Goal: Task Accomplishment & Management: Complete application form

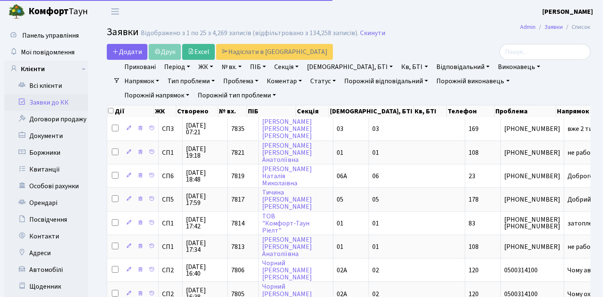
select select "25"
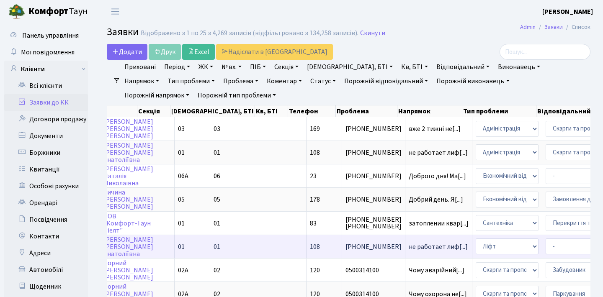
scroll to position [0, 129]
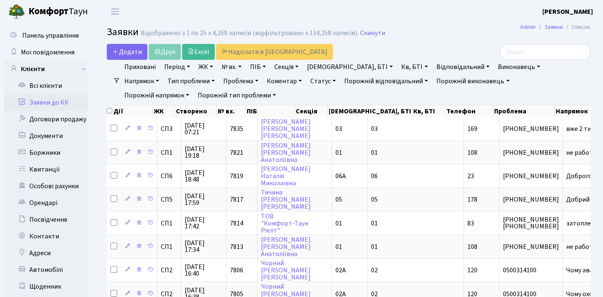
click at [299, 8] on header "Комфорт Таун Анна Г. Мій обліковий запис Вийти" at bounding box center [301, 11] width 603 height 23
click at [56, 83] on link "Всі клієнти" at bounding box center [46, 85] width 84 height 17
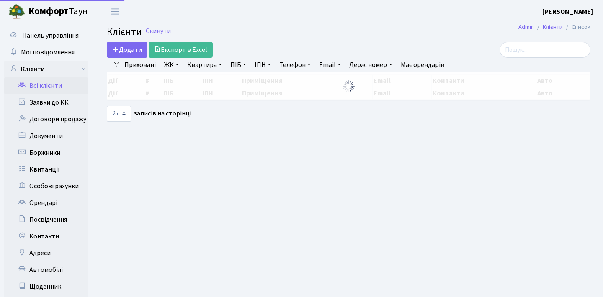
select select "25"
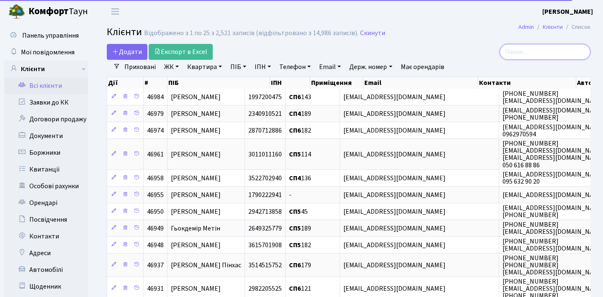
click at [526, 51] on input "search" at bounding box center [545, 52] width 91 height 16
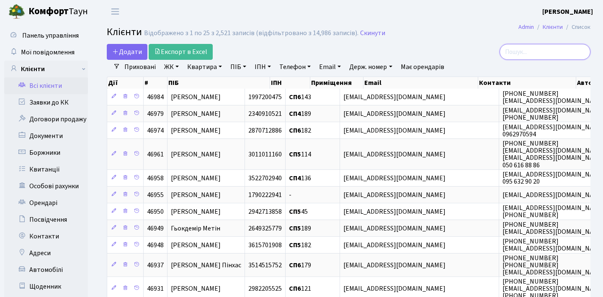
paste input "maks94503@ukr.net"
type input "maks94503@ukr.net"
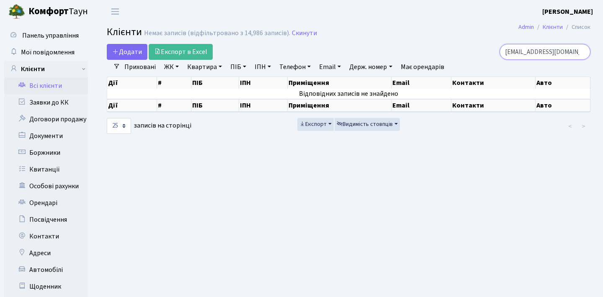
click at [580, 52] on input "maks94503@ukr.net" at bounding box center [545, 52] width 91 height 16
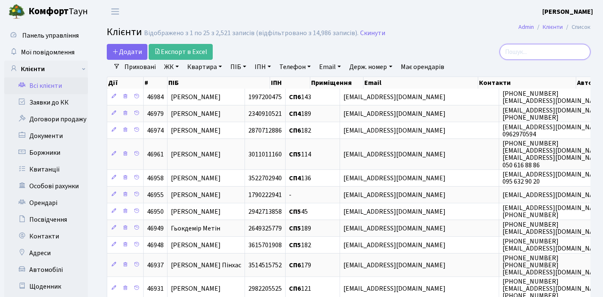
paste input "257"
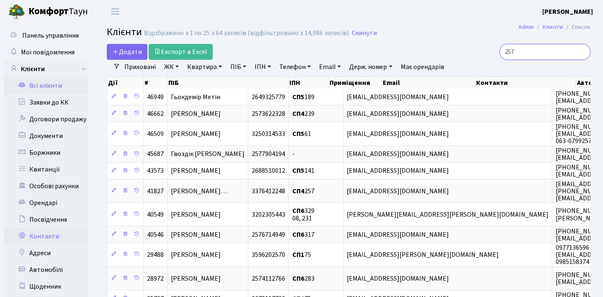
type input "257"
click at [45, 239] on link "Контакти" at bounding box center [46, 236] width 84 height 17
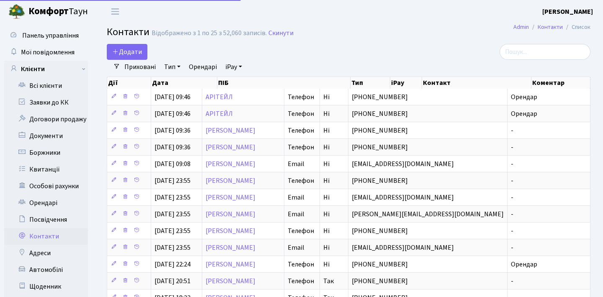
select select "25"
click at [63, 84] on link "Всі клієнти" at bounding box center [46, 85] width 84 height 17
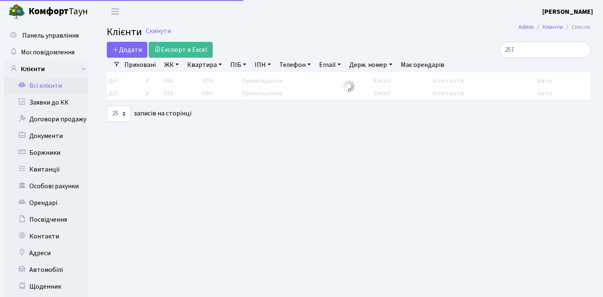
select select "25"
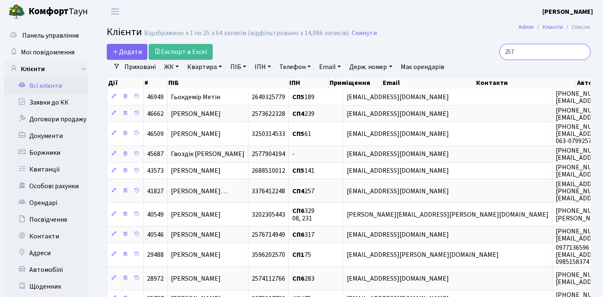
click at [532, 51] on input "257" at bounding box center [545, 52] width 91 height 16
type input "2"
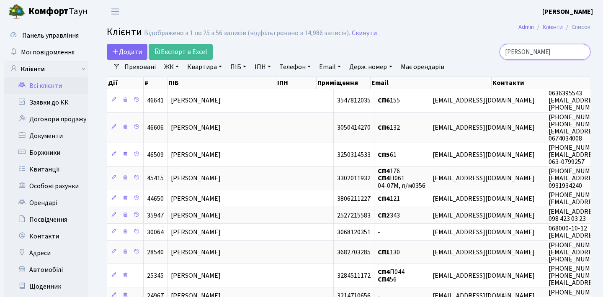
type input "Максим"
click at [66, 89] on link "Всі клієнти" at bounding box center [46, 85] width 84 height 17
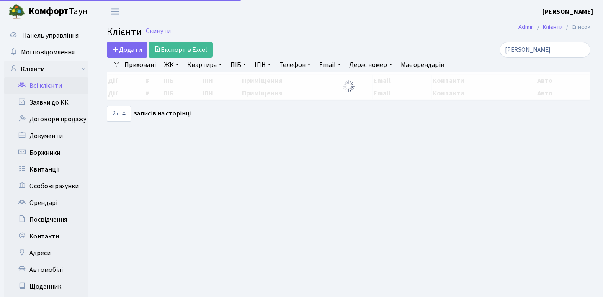
select select "25"
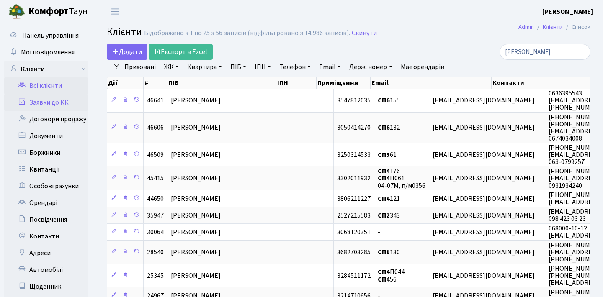
click at [50, 102] on link "Заявки до КК" at bounding box center [46, 102] width 84 height 17
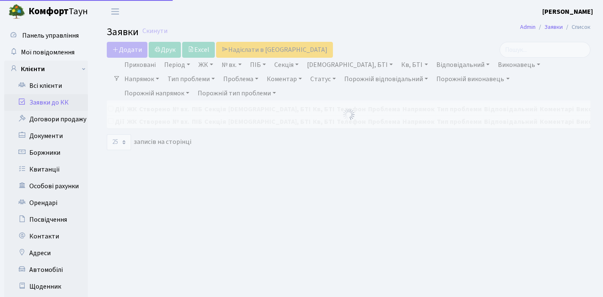
select select "25"
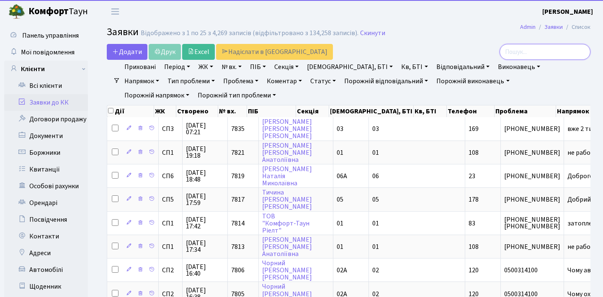
click at [551, 49] on input "search" at bounding box center [545, 52] width 91 height 16
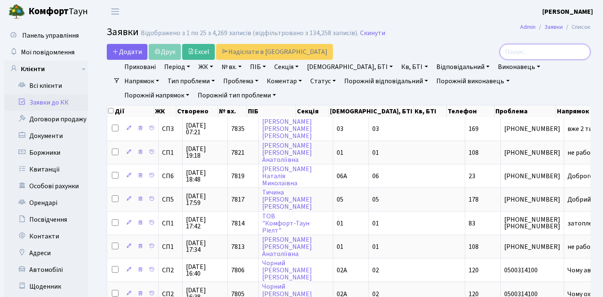
paste input "10411"
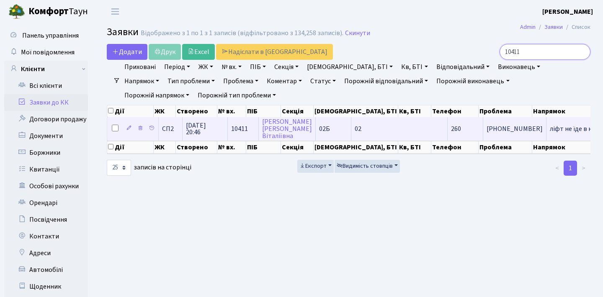
type input "10411"
click at [487, 132] on span "[PHONE_NUMBER]" at bounding box center [515, 129] width 56 height 7
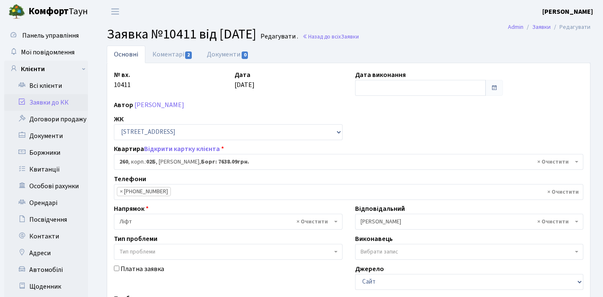
select select "20510"
click at [184, 54] on link "Коментарі 2" at bounding box center [172, 54] width 54 height 17
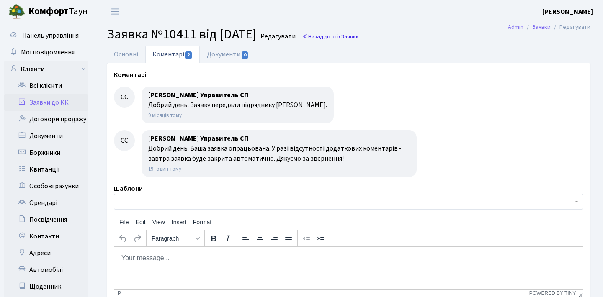
click at [359, 40] on span "Заявки" at bounding box center [350, 37] width 18 height 8
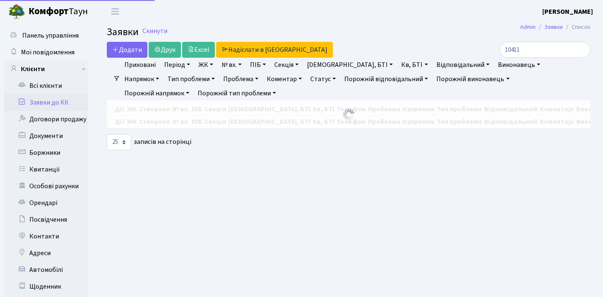
select select "25"
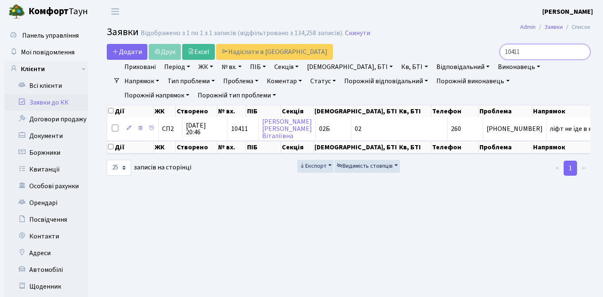
click at [527, 53] on input "10411" at bounding box center [545, 52] width 91 height 16
type input "1"
paste input "5094"
type input "5094"
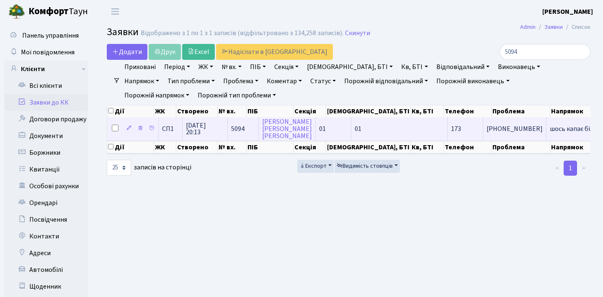
click at [547, 131] on td "шось капає біля[...]" at bounding box center [578, 128] width 62 height 23
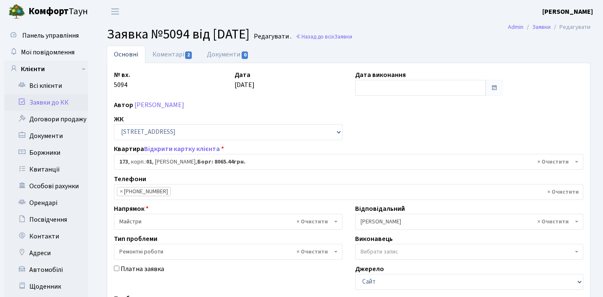
select select "20098"
select select "62"
click at [185, 59] on link "Коментарі 2" at bounding box center [172, 55] width 54 height 18
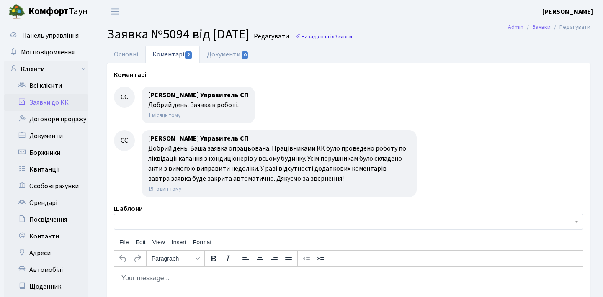
click at [352, 37] on span "Заявки" at bounding box center [343, 37] width 18 height 8
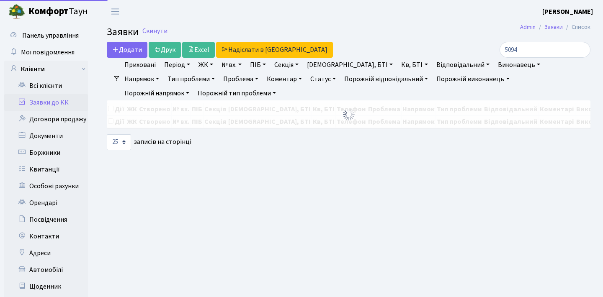
select select "25"
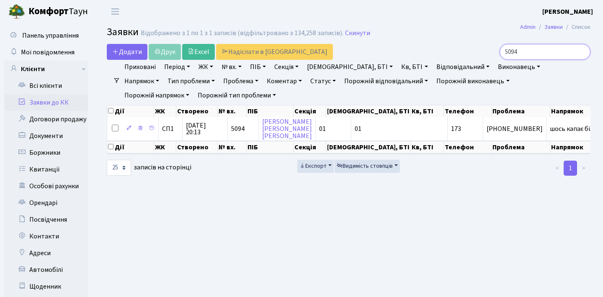
click at [580, 52] on input "5094" at bounding box center [545, 52] width 91 height 16
click at [541, 54] on input "search" at bounding box center [545, 52] width 91 height 16
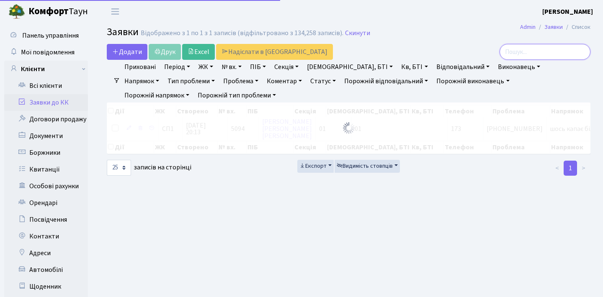
paste input "6111"
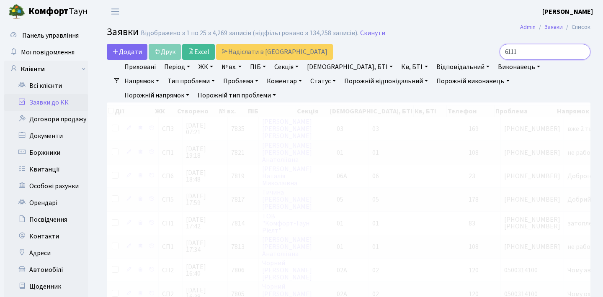
type input "6111"
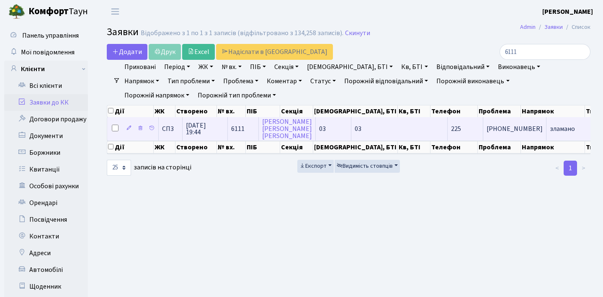
click at [483, 137] on td "+380631193224" at bounding box center [514, 128] width 63 height 23
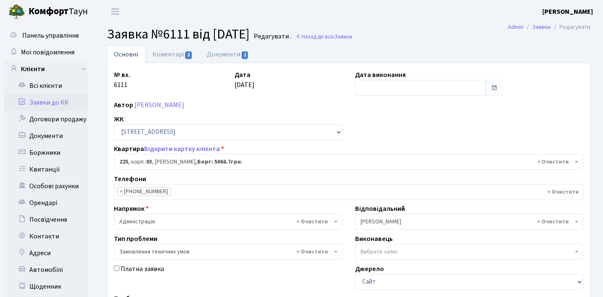
select select "20947"
select select "15"
click at [178, 53] on link "Коментарі 2" at bounding box center [172, 54] width 54 height 17
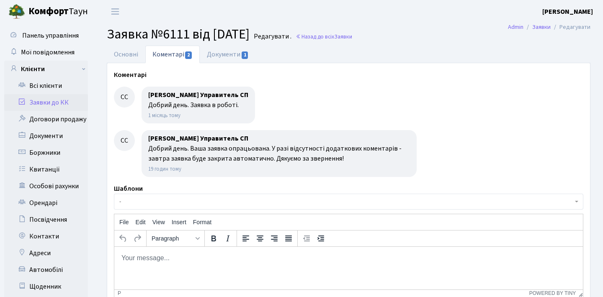
click at [60, 105] on link "Заявки до КК" at bounding box center [46, 102] width 84 height 17
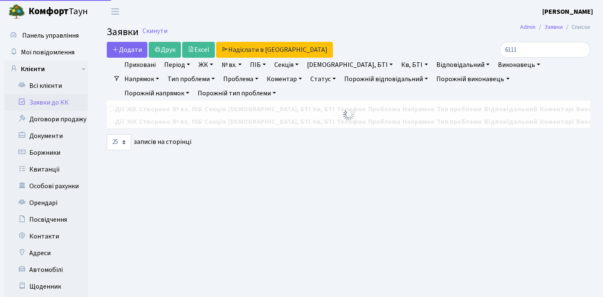
select select "25"
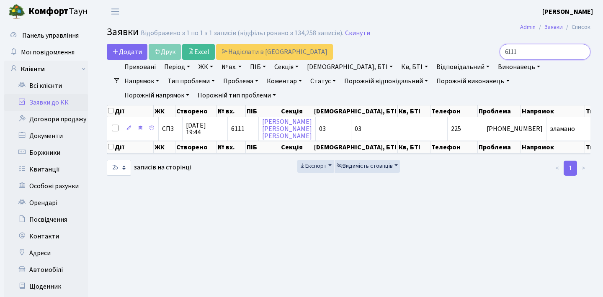
click at [583, 50] on input "6111" at bounding box center [545, 52] width 91 height 16
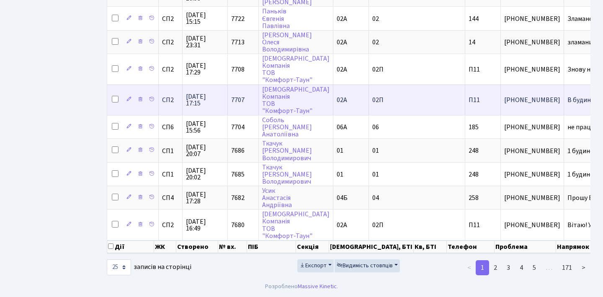
scroll to position [496, 0]
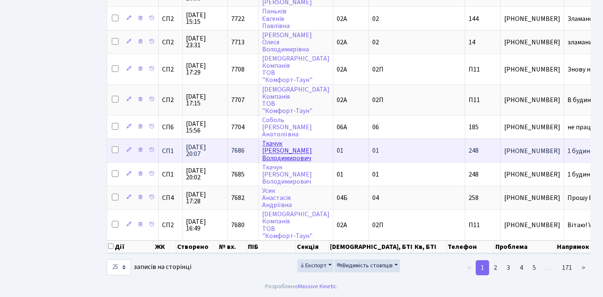
click at [274, 148] on link "Ткачук Максим Володимирович" at bounding box center [287, 150] width 50 height 23
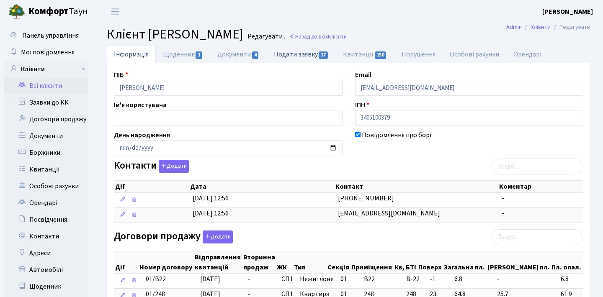
click at [300, 53] on link "Подати заявку 27" at bounding box center [301, 54] width 69 height 17
select select "25"
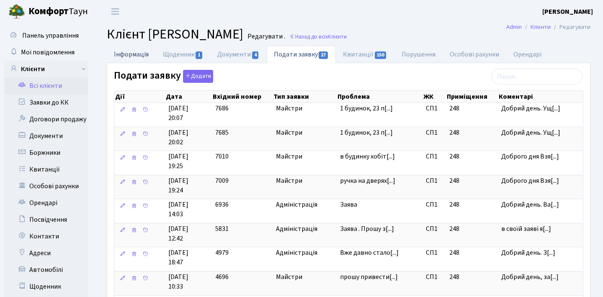
click at [150, 56] on link "Інформація" at bounding box center [131, 54] width 49 height 17
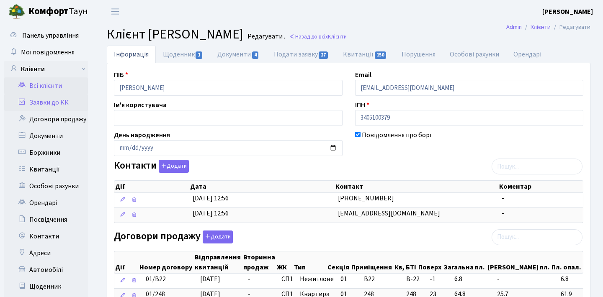
click at [58, 107] on link "Заявки до КК" at bounding box center [46, 102] width 84 height 17
click at [408, 3] on header "Комфорт Таун Анна Г. Мій обліковий запис Вийти" at bounding box center [301, 11] width 603 height 23
click at [365, 9] on header "Комфорт Таун Анна Г. Мій обліковий запис Вийти" at bounding box center [301, 11] width 603 height 23
click at [40, 98] on link "Заявки до КК" at bounding box center [46, 102] width 84 height 17
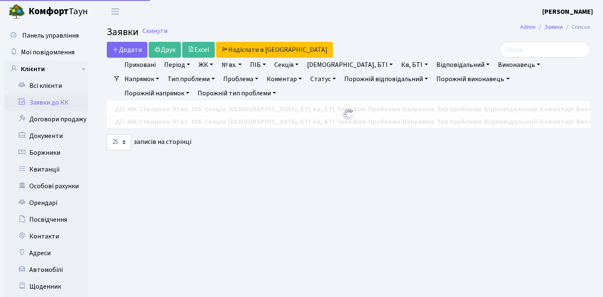
select select "25"
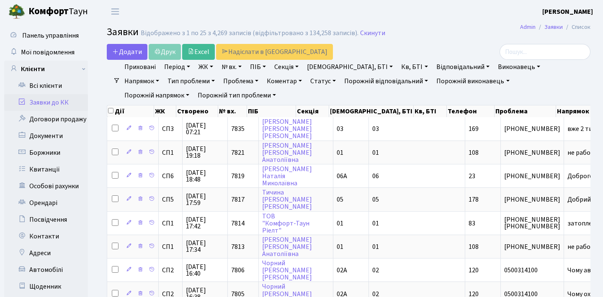
click at [449, 21] on header "[PERSON_NAME] Мій обліковий запис Вийти" at bounding box center [301, 11] width 603 height 23
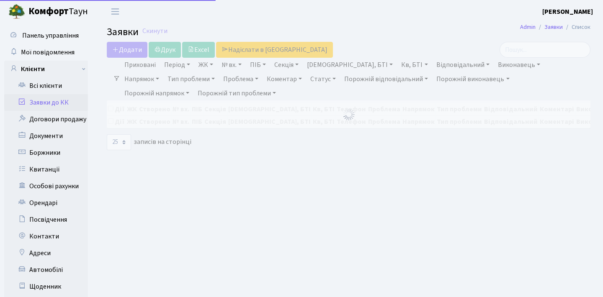
select select "25"
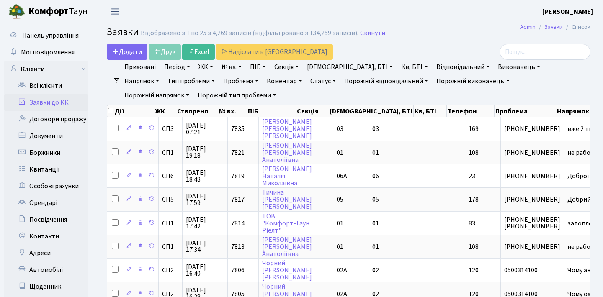
click at [123, 11] on button "Переключити навігацію" at bounding box center [115, 12] width 21 height 14
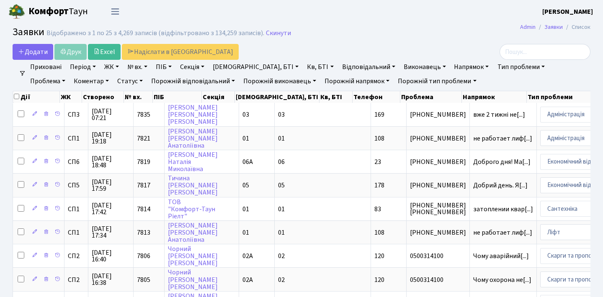
click at [119, 11] on span "Переключити навігацію" at bounding box center [115, 12] width 13 height 10
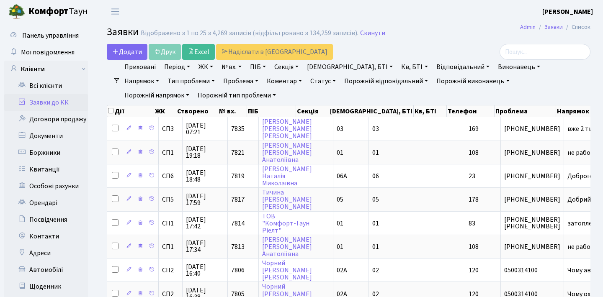
click at [57, 97] on link "Заявки до КК" at bounding box center [46, 102] width 84 height 17
select select "25"
click at [53, 106] on link "Заявки до КК" at bounding box center [46, 102] width 84 height 17
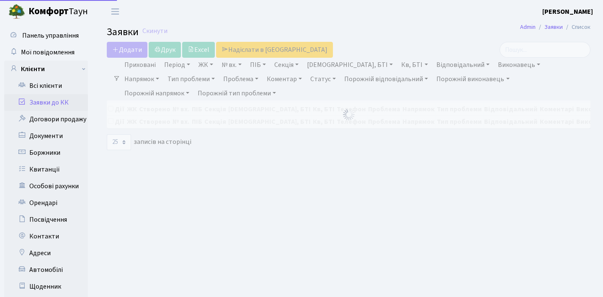
select select "25"
